Goal: Task Accomplishment & Management: Manage account settings

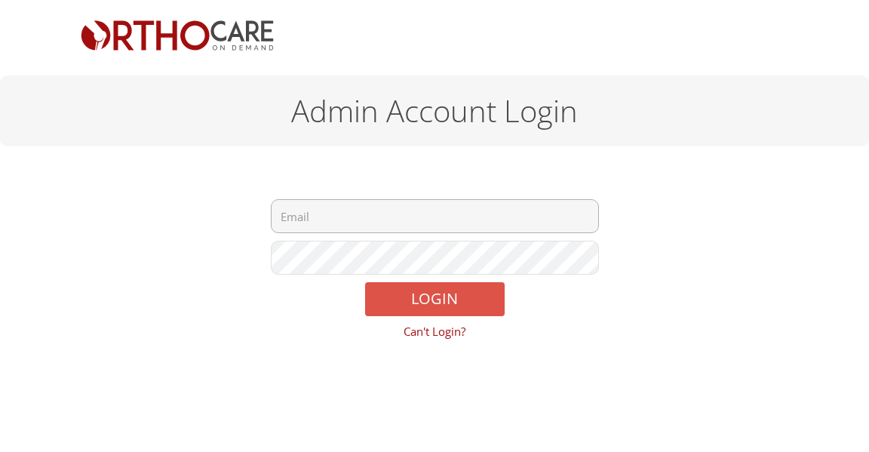
type input "[EMAIL_ADDRESS][DOMAIN_NAME]"
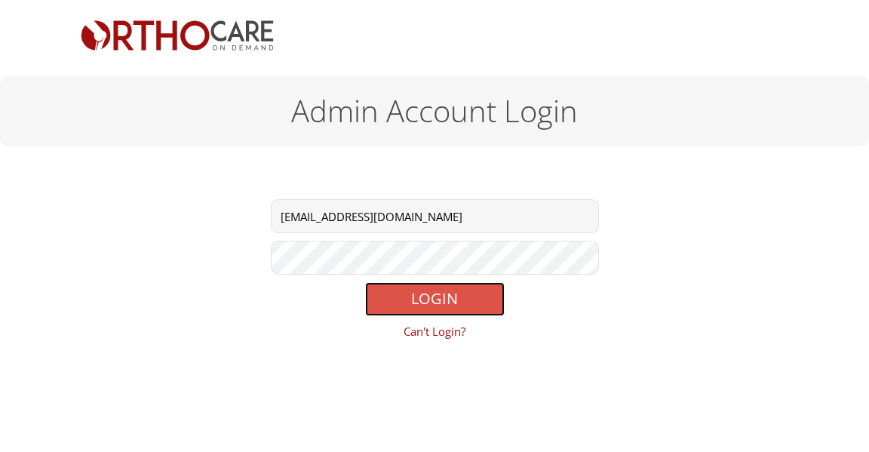
click at [453, 292] on button "LOGIN" at bounding box center [435, 299] width 140 height 34
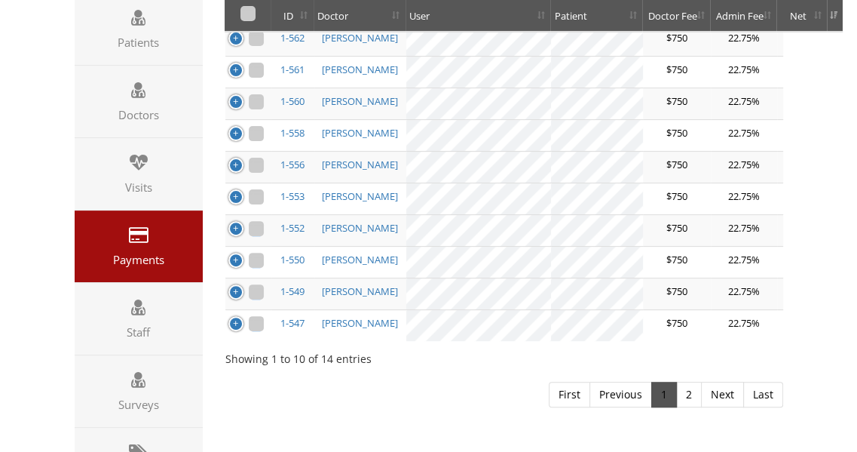
scroll to position [326, 0]
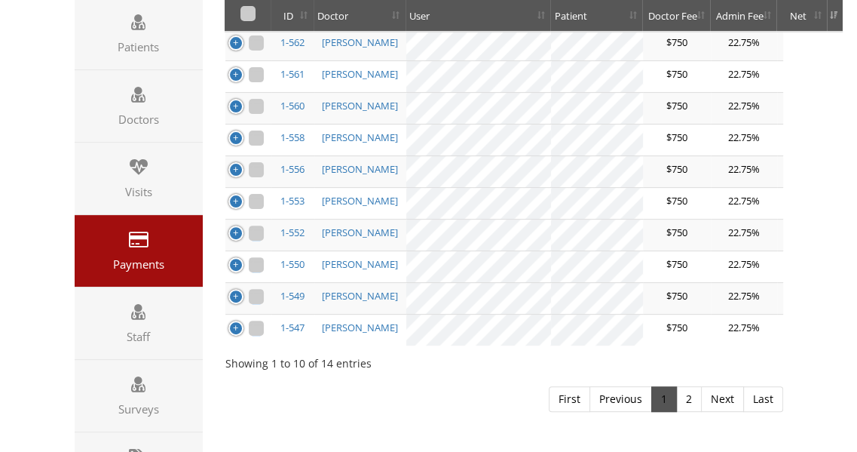
click at [356, 188] on td "Thomas Grogan" at bounding box center [360, 172] width 92 height 32
